Goal: Task Accomplishment & Management: Complete application form

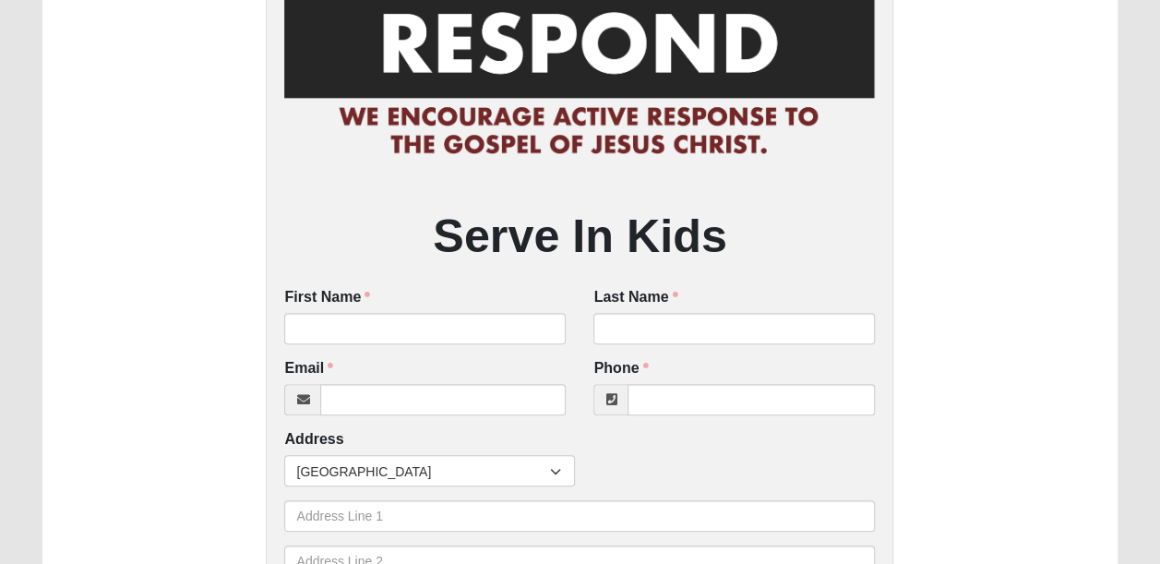
scroll to position [138, 0]
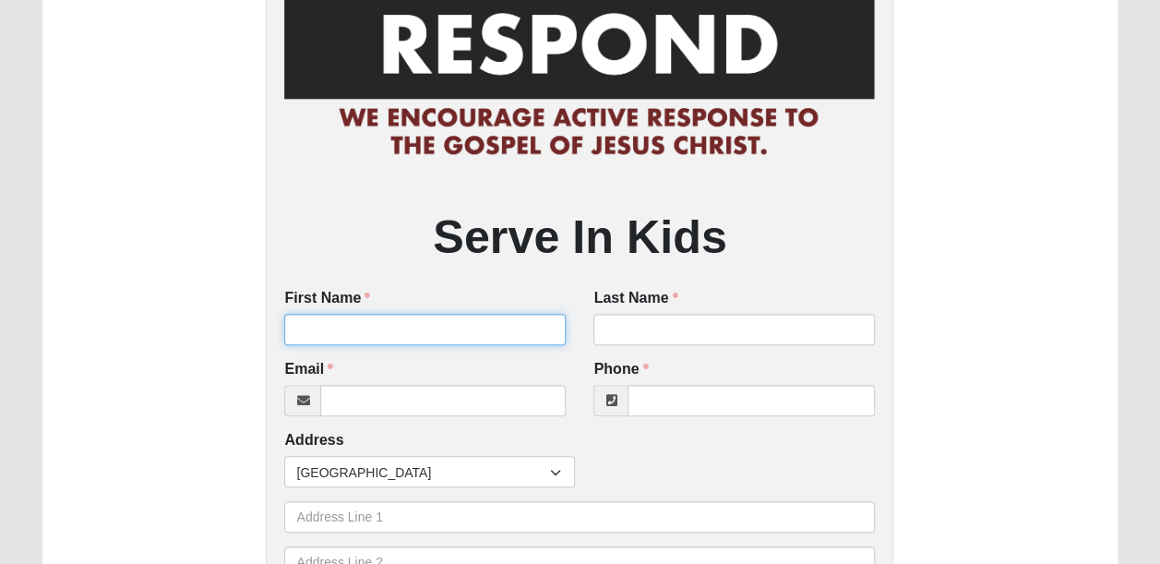
click at [445, 335] on input "First Name" at bounding box center [424, 329] width 281 height 31
type input "Lauren"
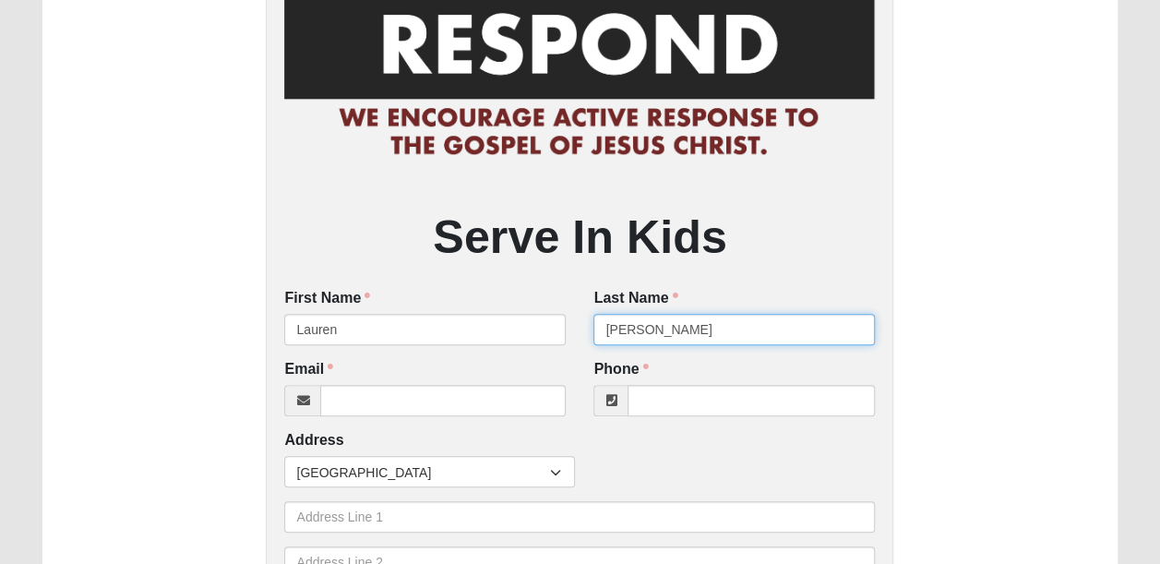
type input "[PERSON_NAME]"
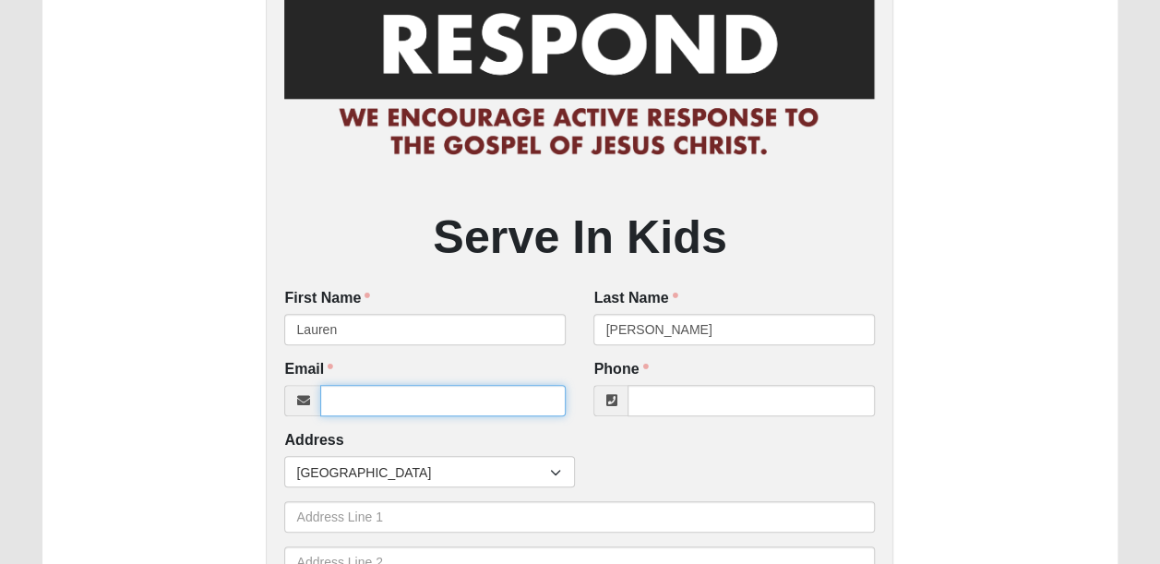
click at [409, 398] on input "Email" at bounding box center [442, 400] width 245 height 31
type input "[EMAIL_ADDRESS][DOMAIN_NAME]"
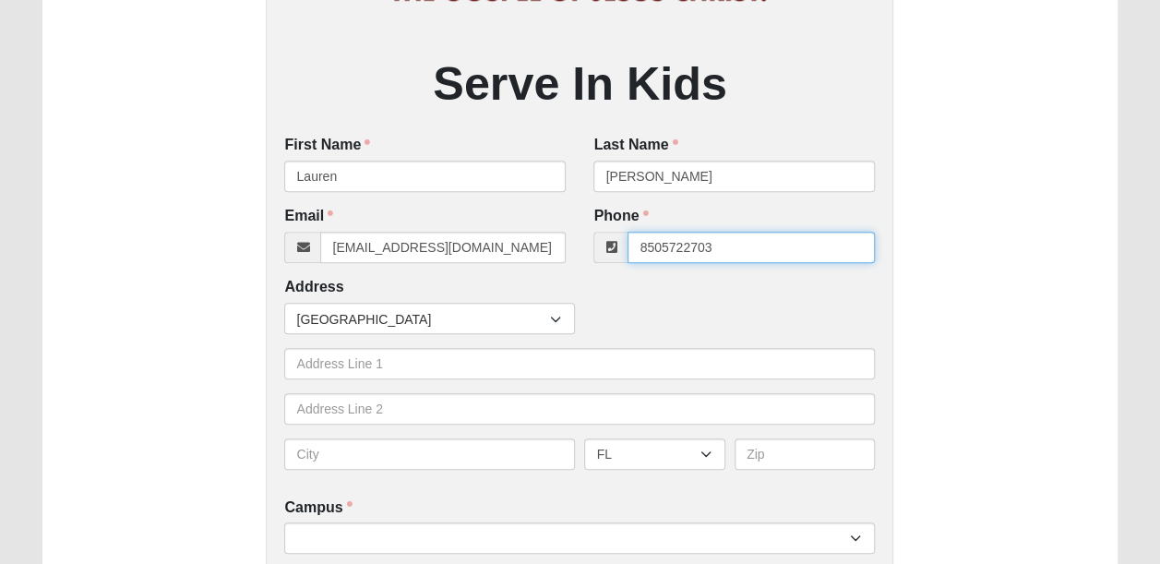
scroll to position [326, 0]
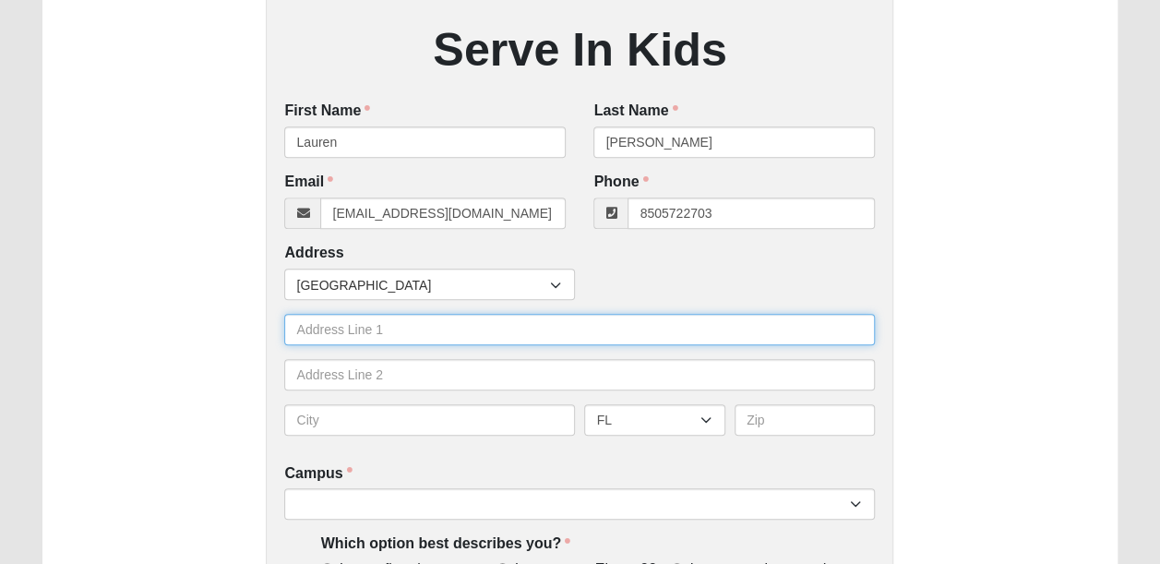
type input "[PHONE_NUMBER]"
click at [323, 331] on input "text" at bounding box center [579, 329] width 591 height 31
type input "[STREET_ADDRESS][PERSON_NAME]"
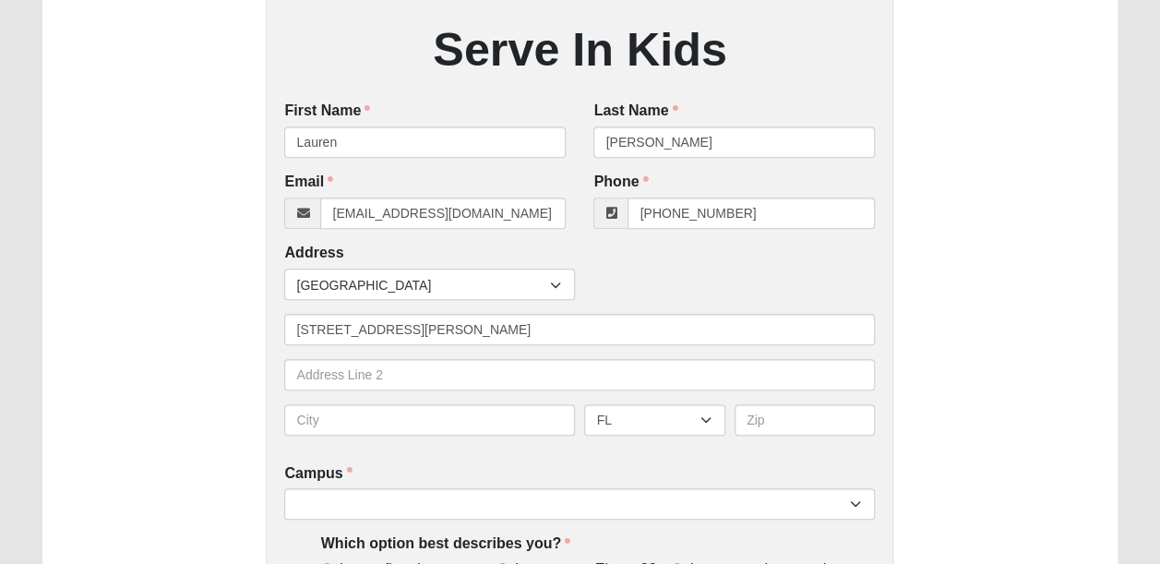
type input "Unit 239"
type input "[GEOGRAPHIC_DATA]"
type input "32256"
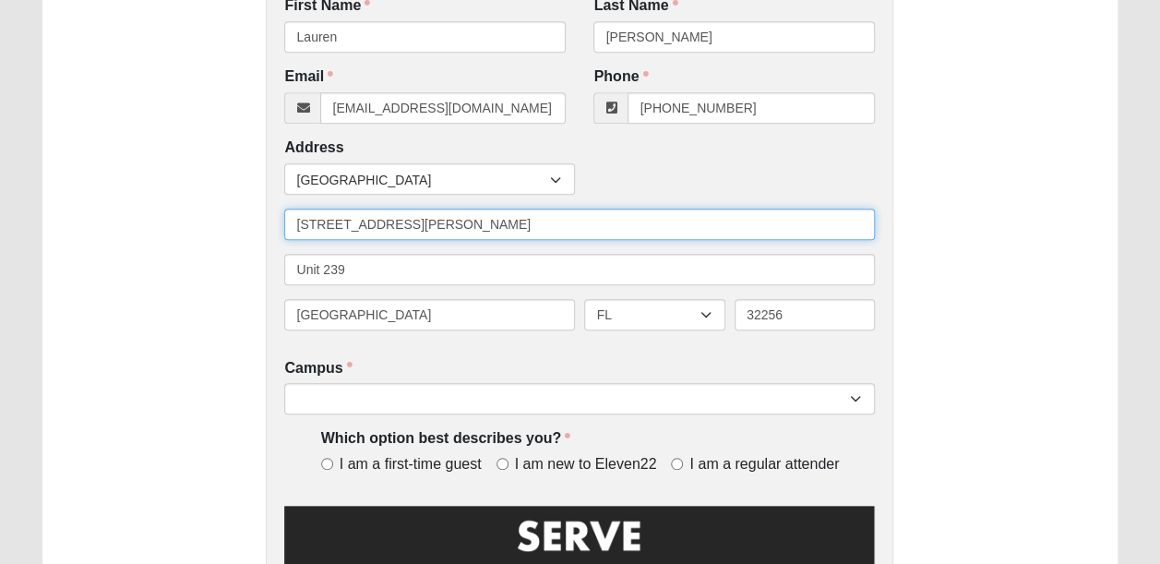
scroll to position [452, 0]
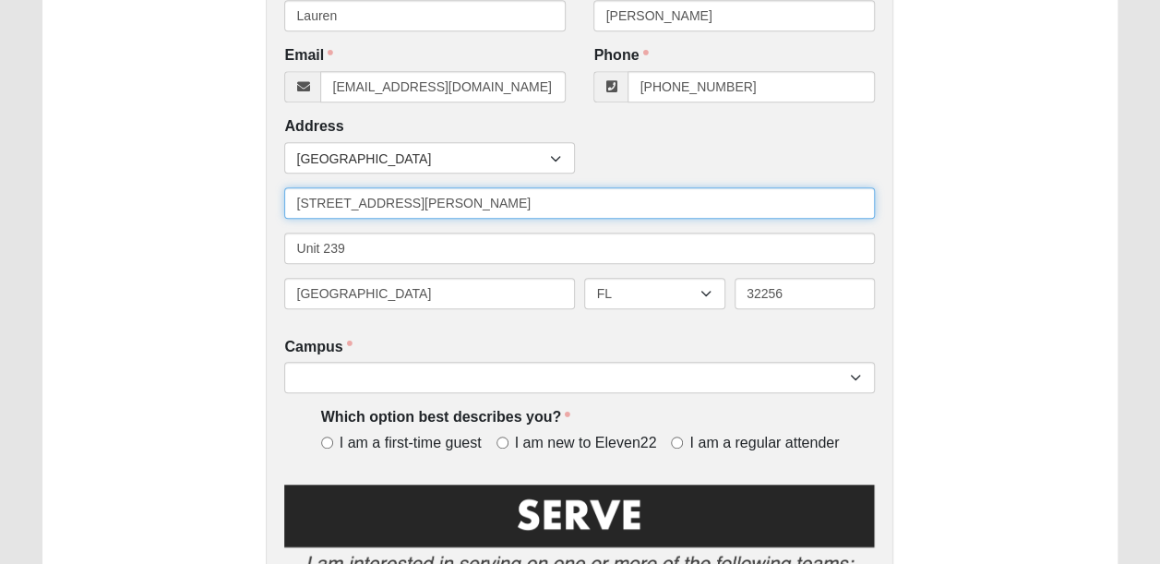
type input "6898 AC Skinner Pkwy"
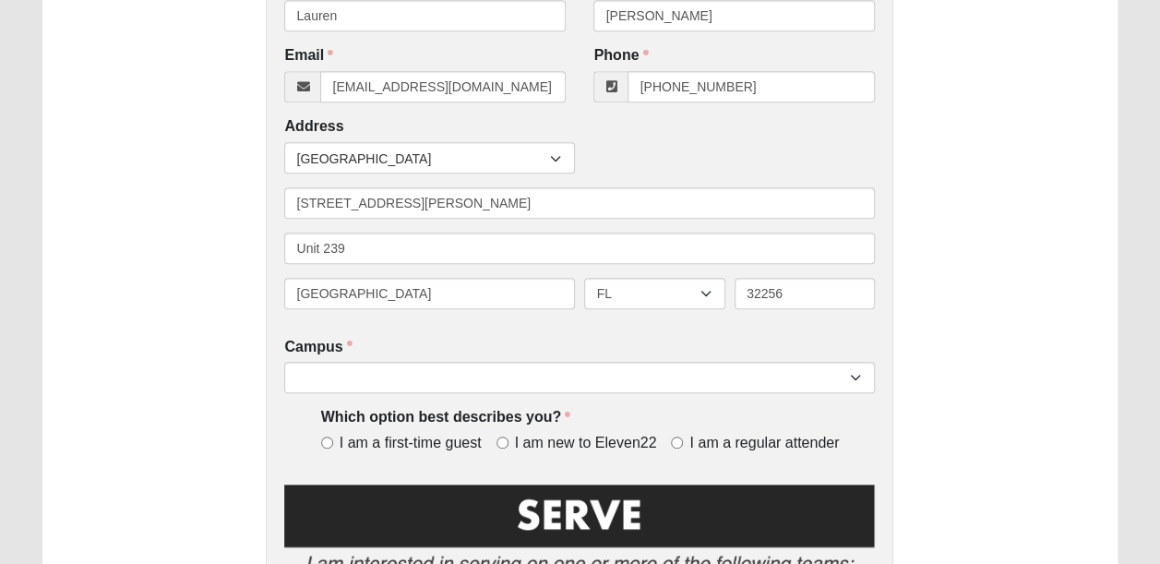
click at [230, 381] on div "Serve In Kids First Name Lauren First Name is required. Last Name Bloodworth La…" at bounding box center [579, 208] width 1074 height 1126
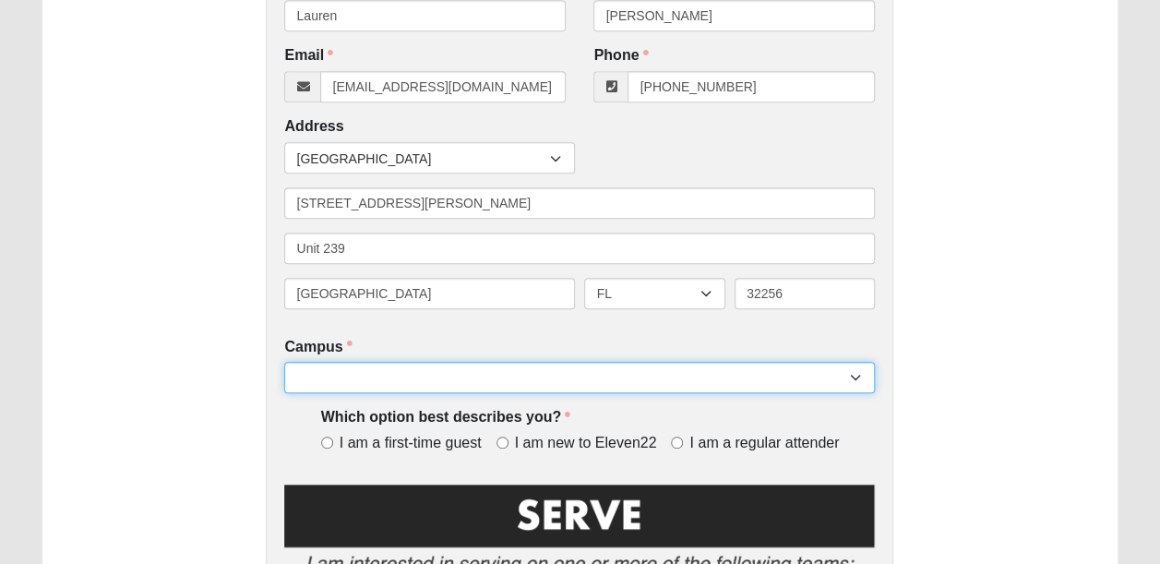
click at [329, 377] on select "Arlington Baymeadows Eleven22 Online [PERSON_NAME][GEOGRAPHIC_DATA] Jesup [GEOG…" at bounding box center [579, 377] width 591 height 31
select select "3"
click at [284, 363] on select "Arlington Baymeadows Eleven22 Online [PERSON_NAME][GEOGRAPHIC_DATA] Jesup [GEOG…" at bounding box center [579, 377] width 591 height 31
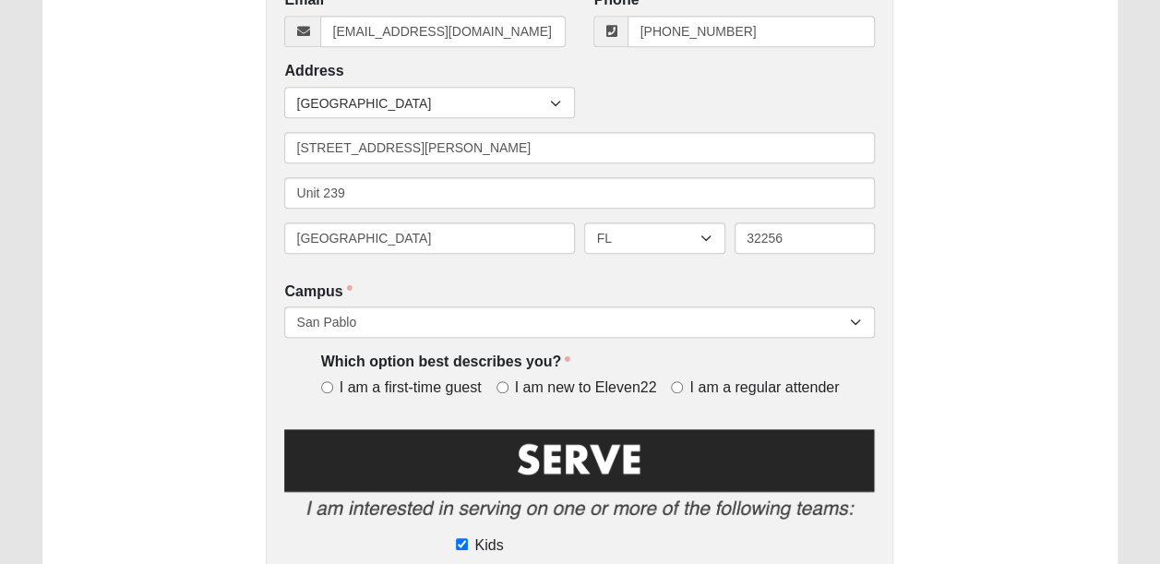
scroll to position [512, 0]
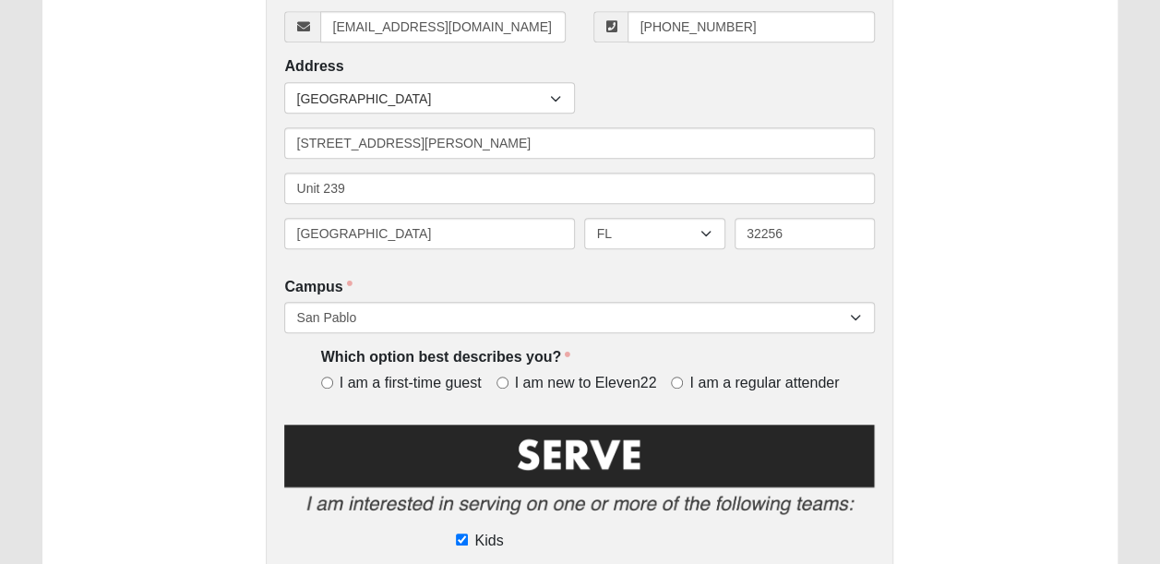
click at [764, 375] on span "I am a regular attender" at bounding box center [763, 383] width 149 height 21
click at [683, 376] on input "I am a regular attender" at bounding box center [677, 382] width 12 height 12
radio input "true"
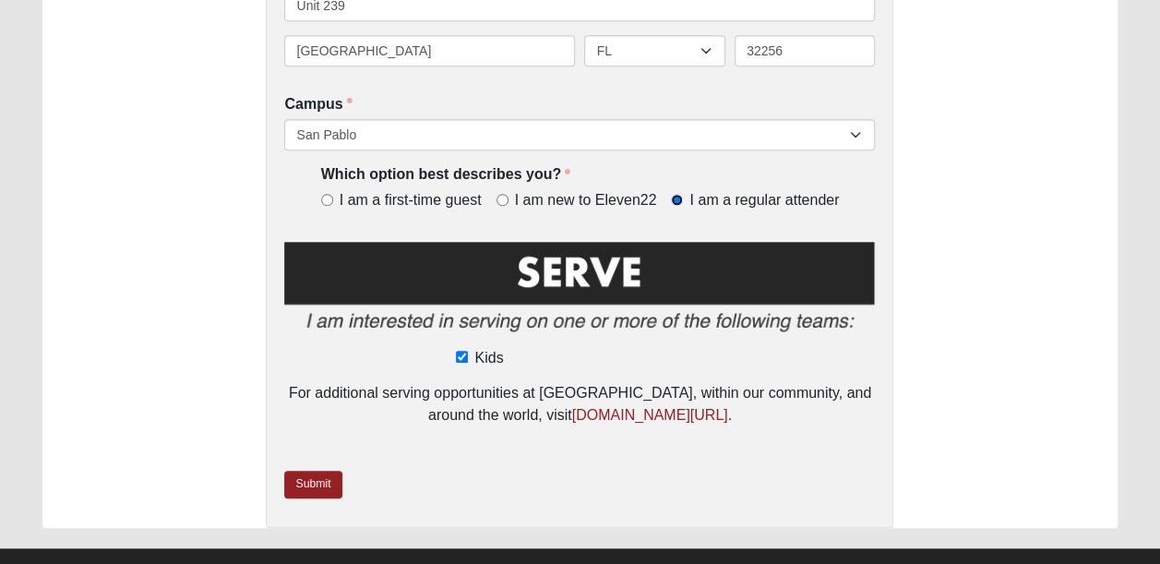
scroll to position [698, 0]
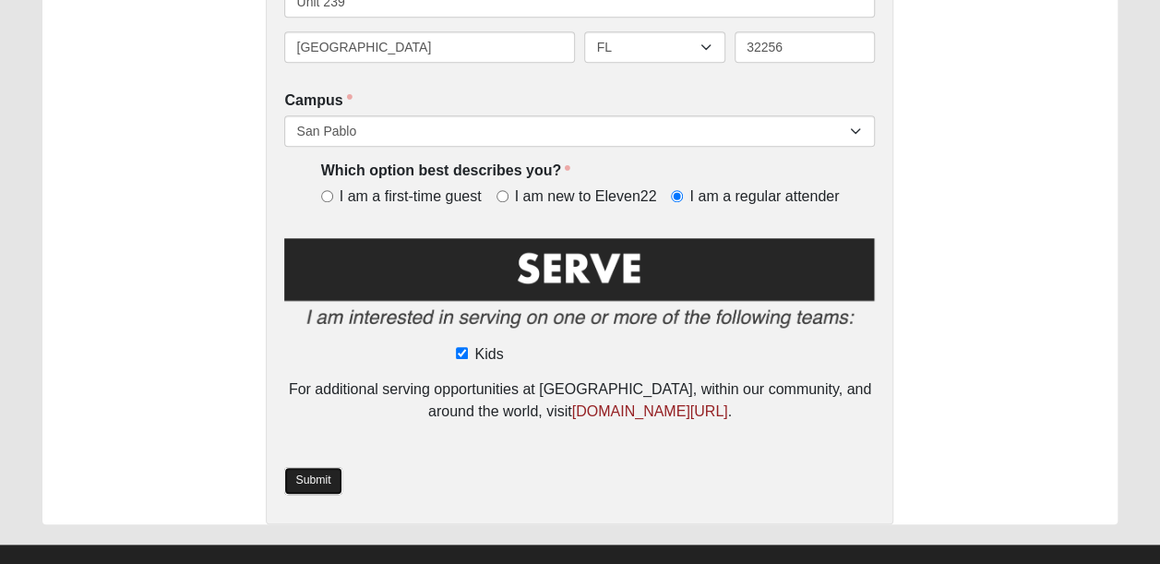
click at [313, 474] on link "Submit" at bounding box center [312, 480] width 57 height 27
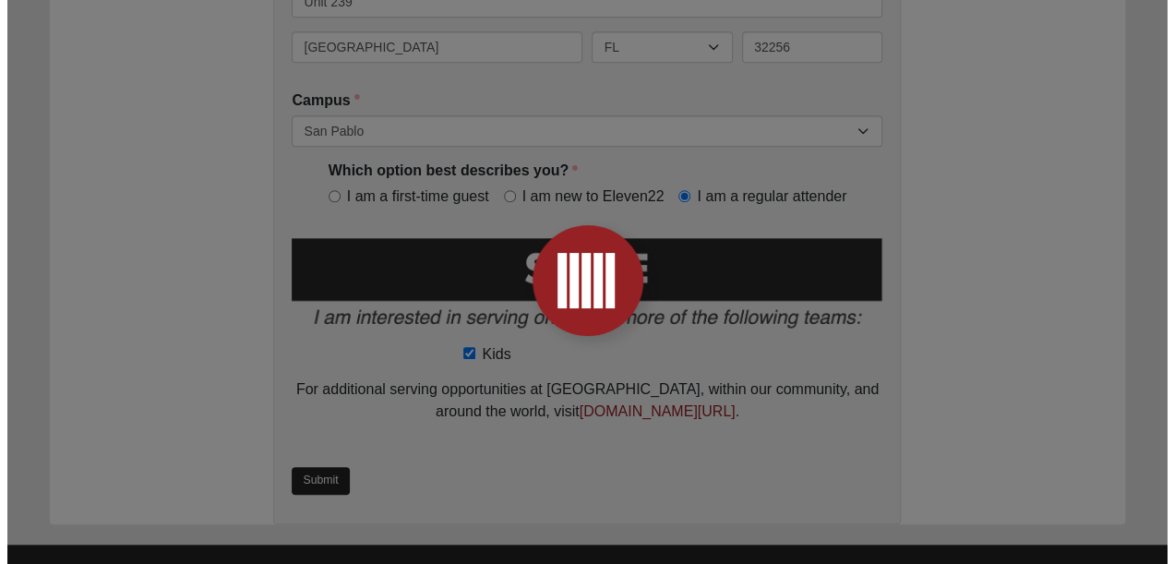
scroll to position [0, 0]
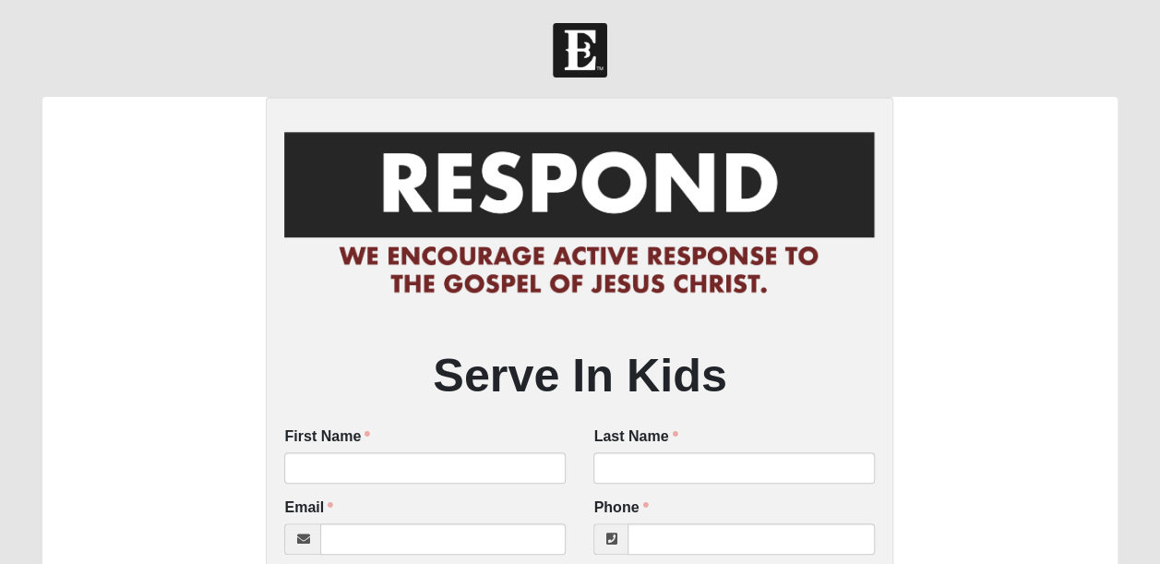
scroll to position [30, 0]
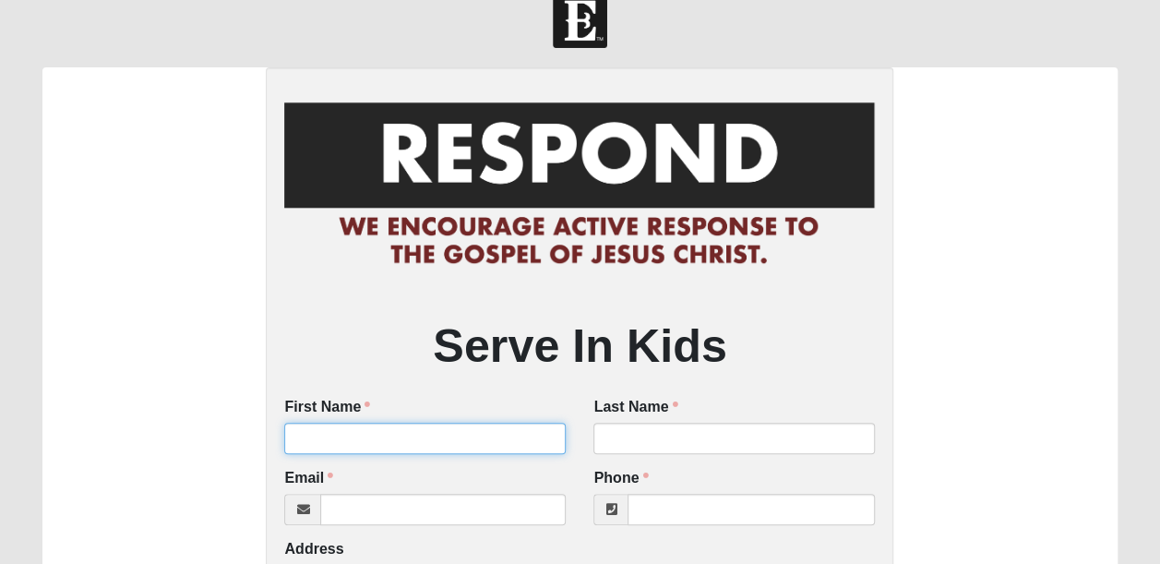
click at [345, 439] on input "First Name" at bounding box center [424, 438] width 281 height 31
type input "[PERSON_NAME]"
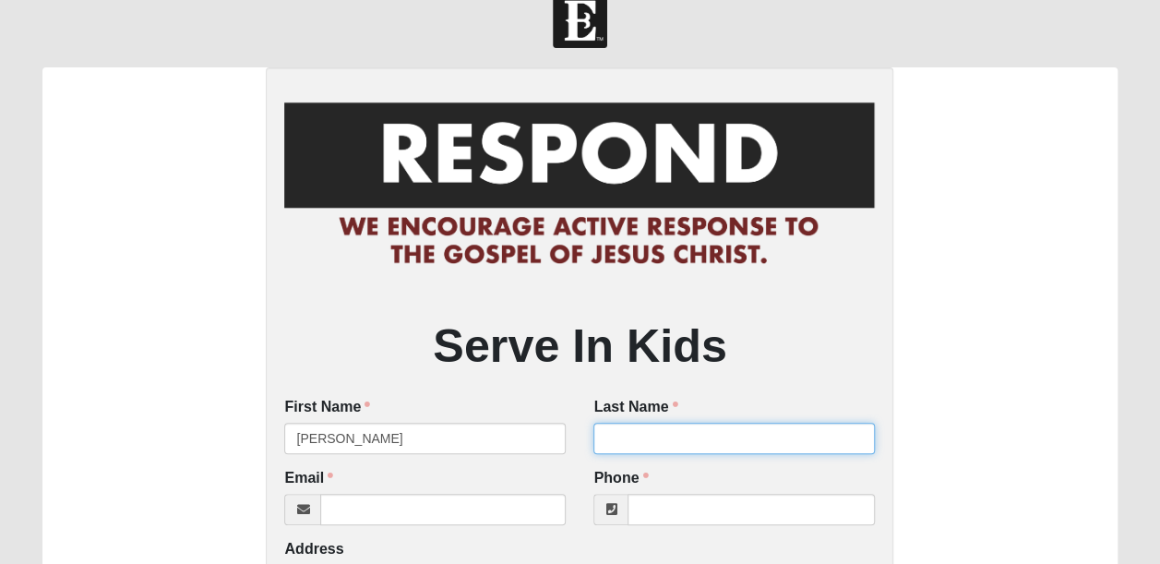
type input "[PERSON_NAME]"
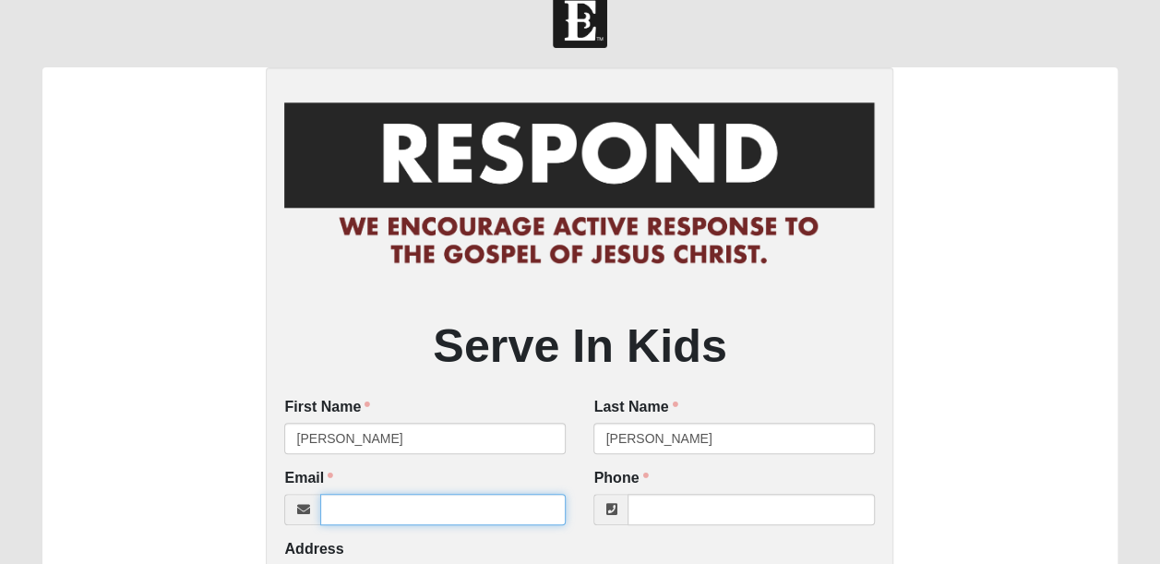
type input "[EMAIL_ADDRESS][DOMAIN_NAME]"
type input "8506375306"
type input "[STREET_ADDRESS][PERSON_NAME]"
type input "Unit 239"
type input "[GEOGRAPHIC_DATA]"
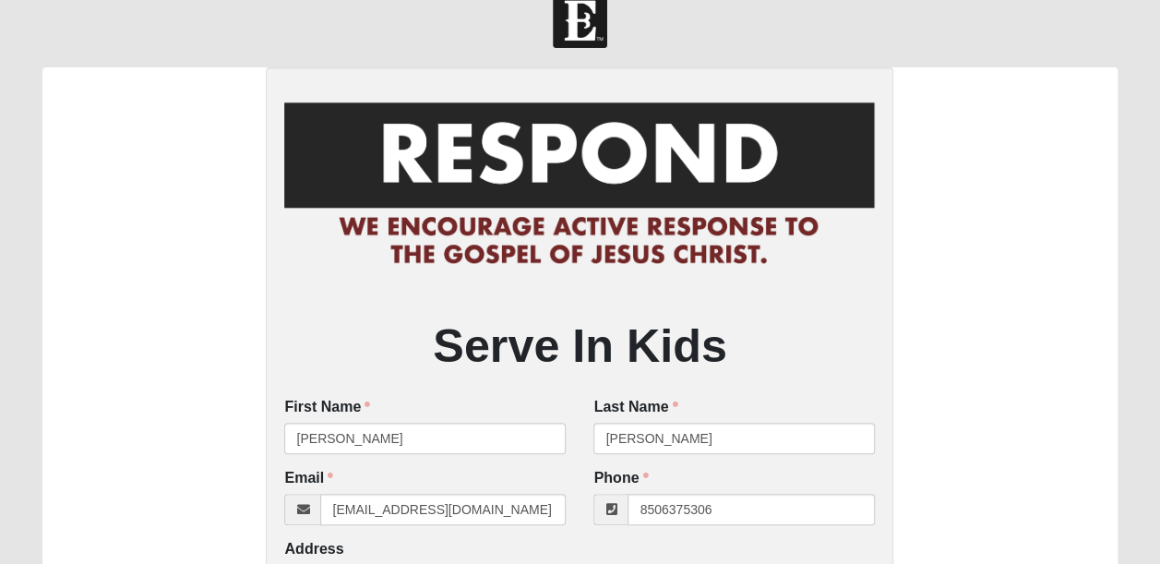
type input "32256"
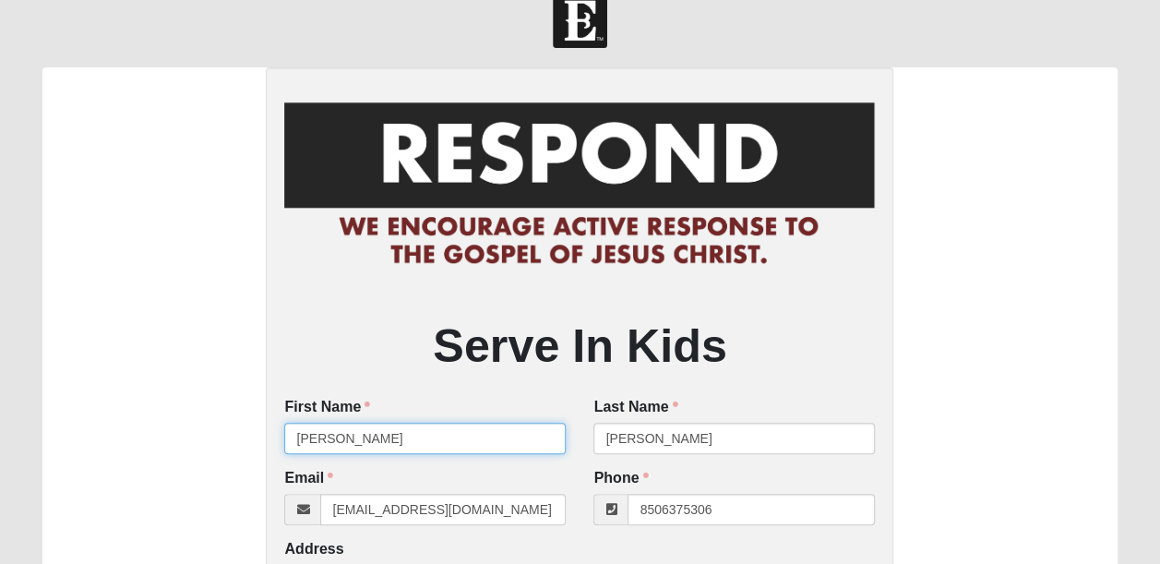
type input "[PHONE_NUMBER]"
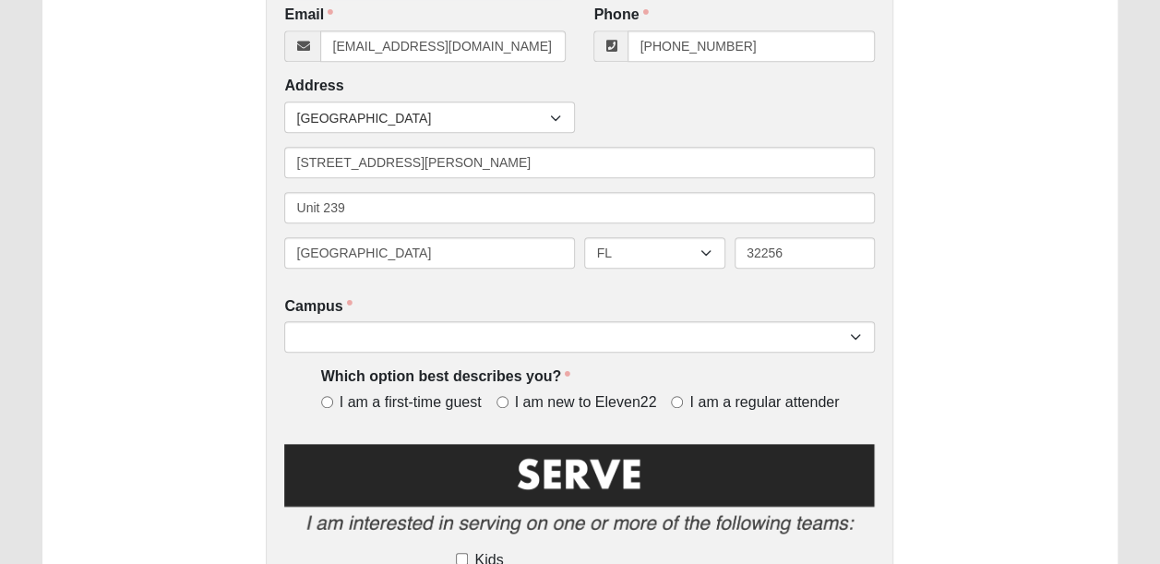
scroll to position [493, 0]
type input "[PERSON_NAME]"
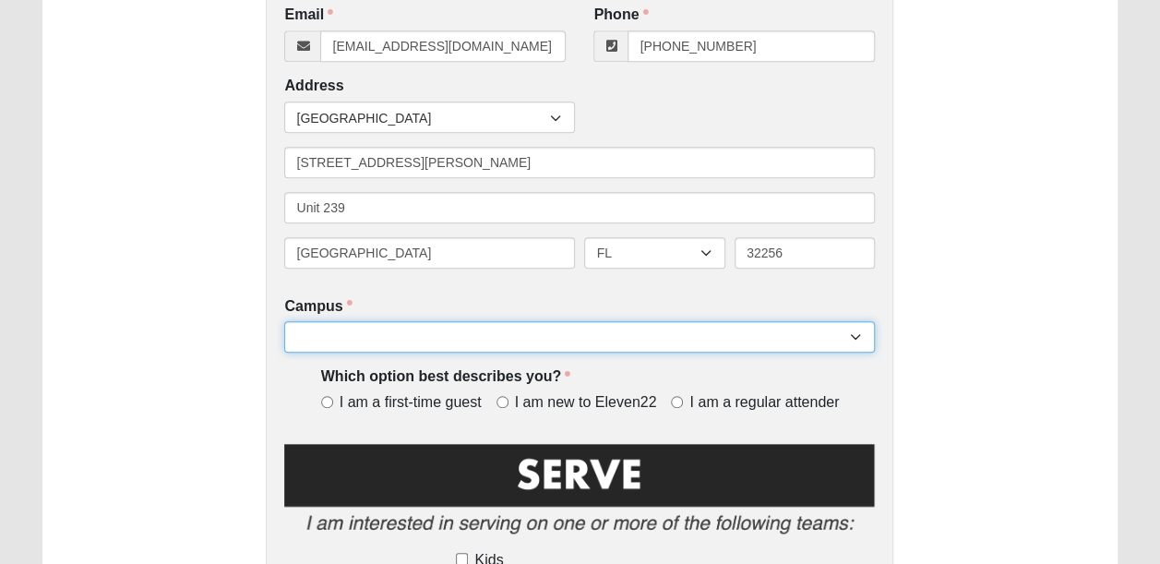
click at [369, 334] on select "Arlington Baymeadows Eleven22 Online [PERSON_NAME][GEOGRAPHIC_DATA] Jesup [GEOG…" at bounding box center [579, 336] width 591 height 31
select select "3"
click at [284, 322] on select "Arlington Baymeadows Eleven22 Online [PERSON_NAME][GEOGRAPHIC_DATA] Jesup [GEOG…" at bounding box center [579, 336] width 591 height 31
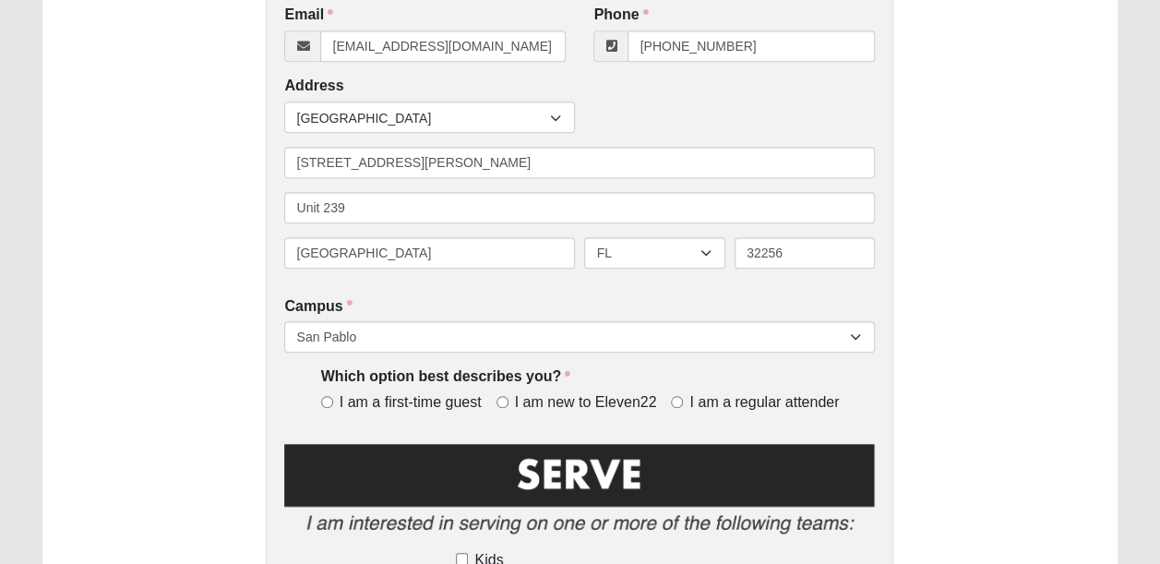
click at [708, 402] on span "I am a regular attender" at bounding box center [763, 402] width 149 height 21
click at [683, 402] on input "I am a regular attender" at bounding box center [677, 402] width 12 height 12
radio input "true"
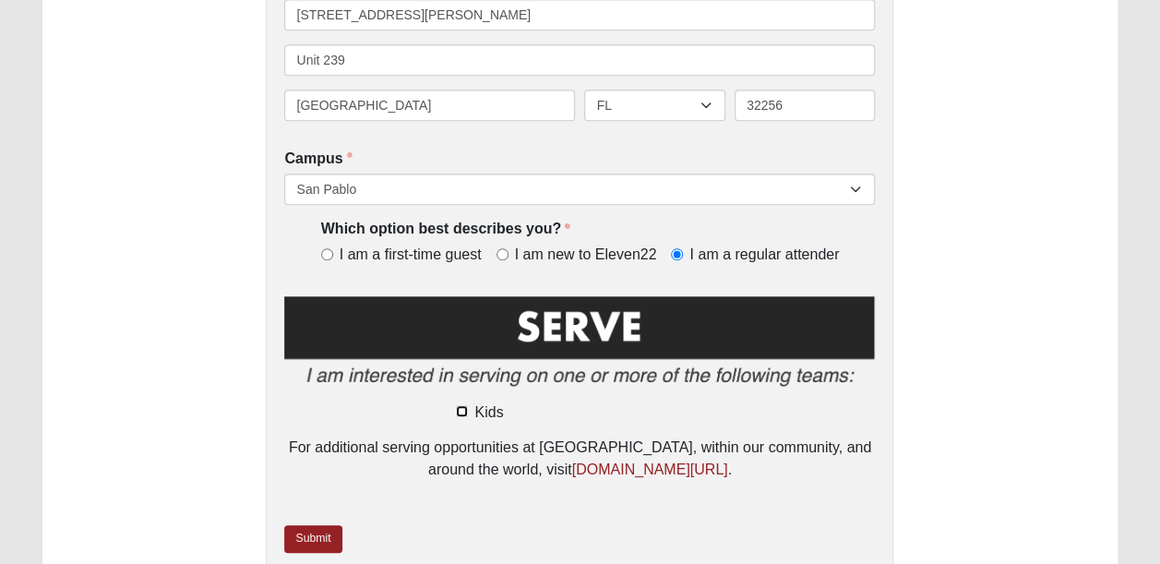
click at [463, 417] on input "Kids" at bounding box center [462, 411] width 12 height 12
checkbox input "true"
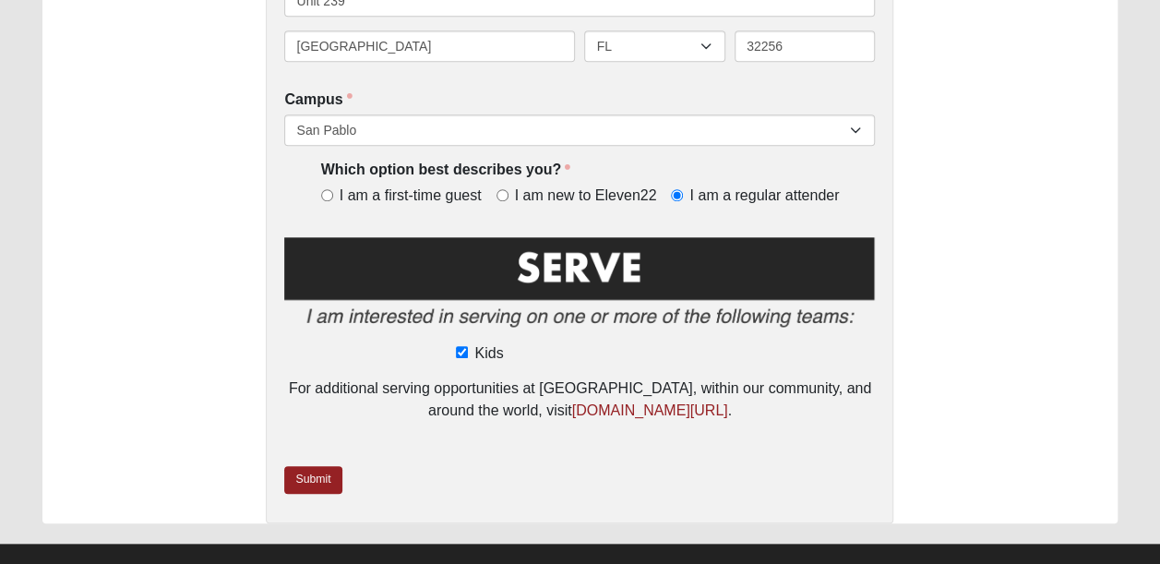
scroll to position [712, 0]
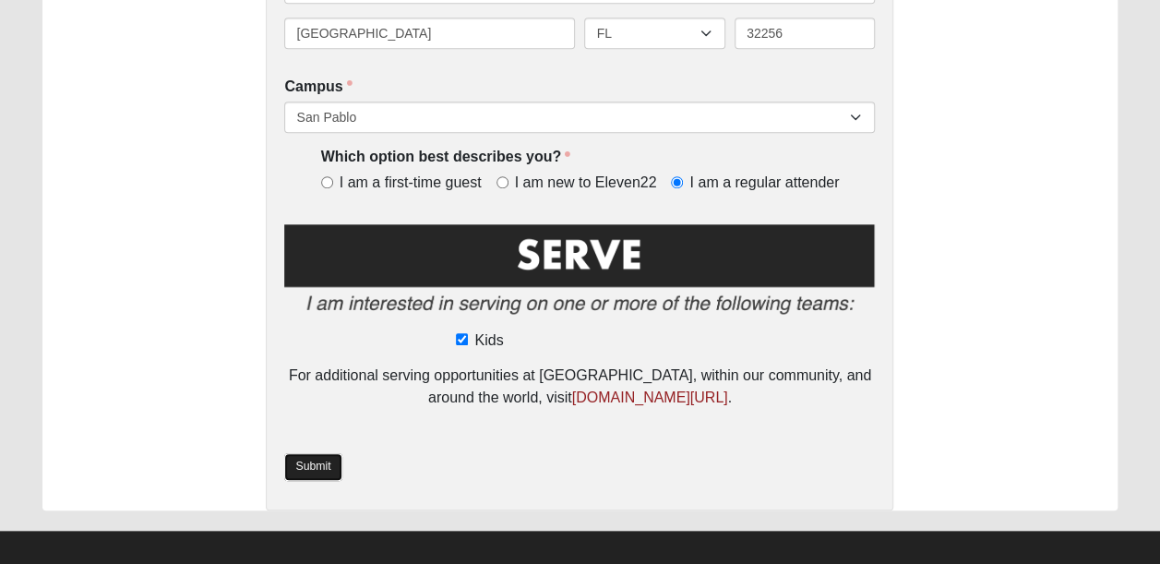
click at [316, 471] on link "Submit" at bounding box center [312, 466] width 57 height 27
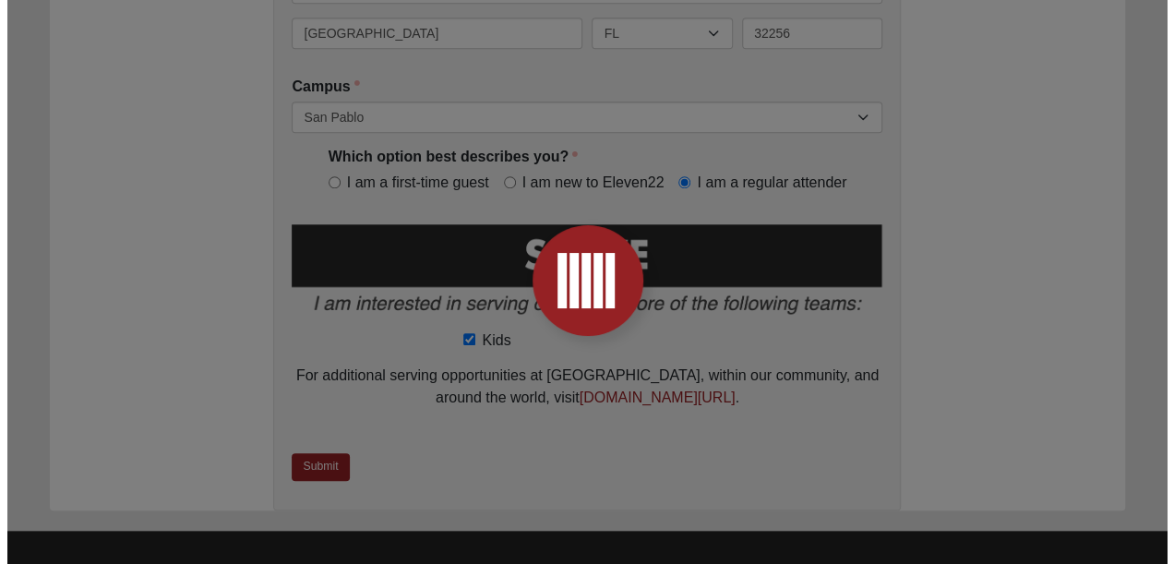
scroll to position [0, 0]
